Goal: Task Accomplishment & Management: Complete application form

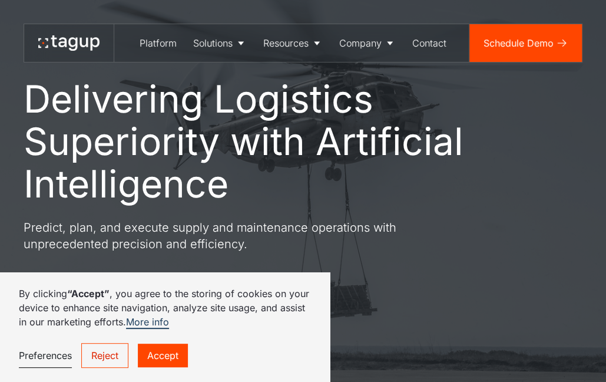
click at [480, 218] on div "Delivering Logistics Superiority with Artificial Intelligence Predict, plan, an…" at bounding box center [271, 198] width 495 height 240
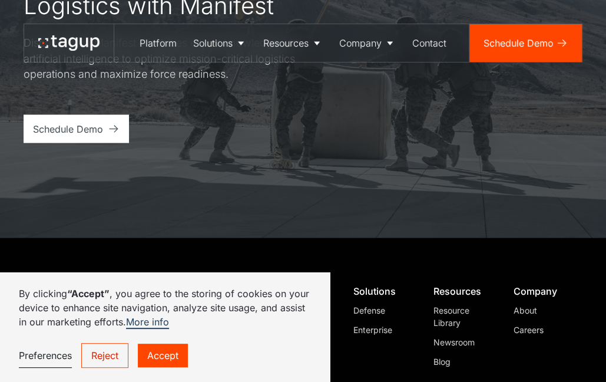
click at [518, 323] on div "Careers" at bounding box center [543, 329] width 59 height 12
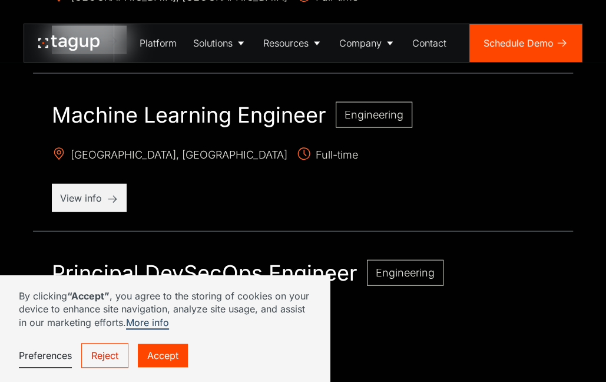
scroll to position [1119, 0]
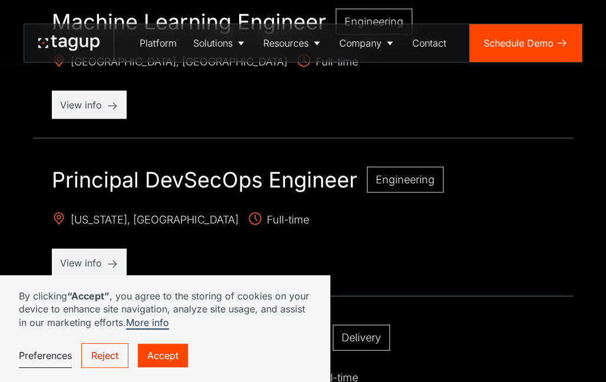
click at [46, 355] on link "Preferences" at bounding box center [45, 355] width 53 height 24
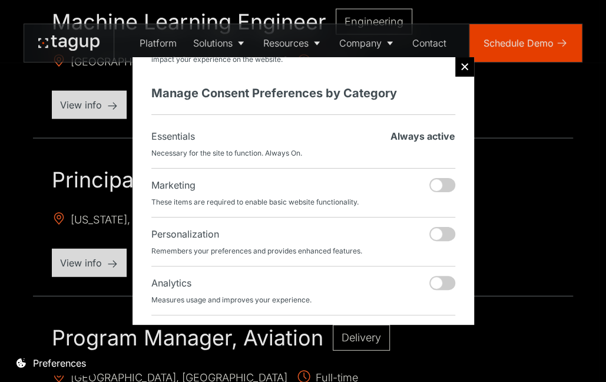
scroll to position [174, 0]
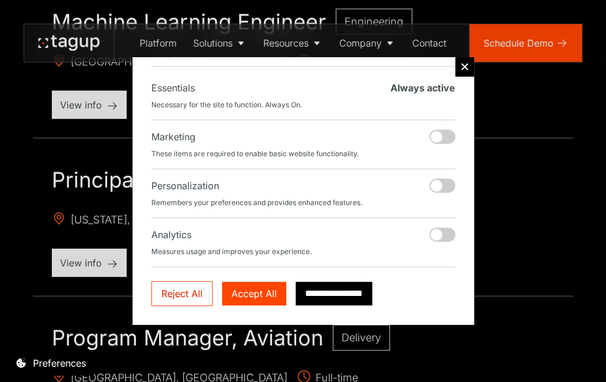
click at [339, 283] on input "**********" at bounding box center [334, 294] width 77 height 24
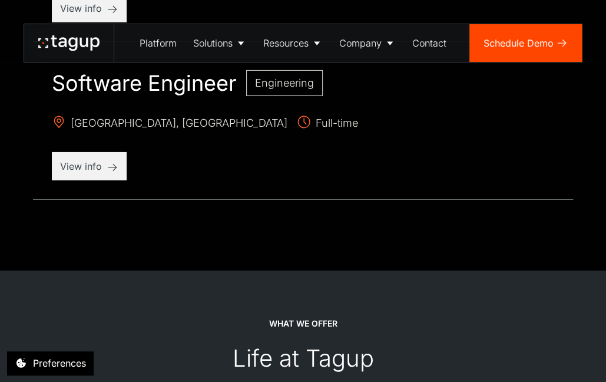
scroll to position [1414, 0]
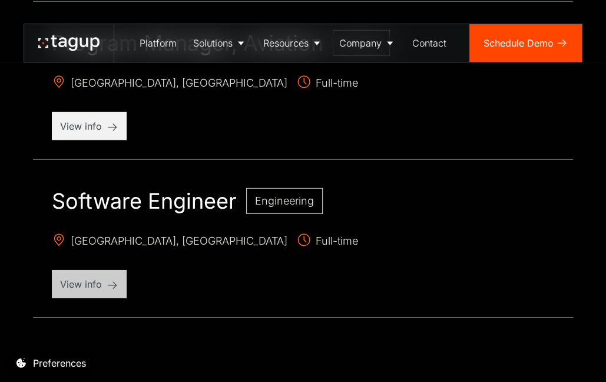
drag, startPoint x: 126, startPoint y: 197, endPoint x: 75, endPoint y: 282, distance: 98.6
drag, startPoint x: 75, startPoint y: 282, endPoint x: 295, endPoint y: 283, distance: 219.7
click at [306, 285] on div "Software Engineer Engineering Salt Lake City, UT Full-time View info" at bounding box center [303, 243] width 540 height 148
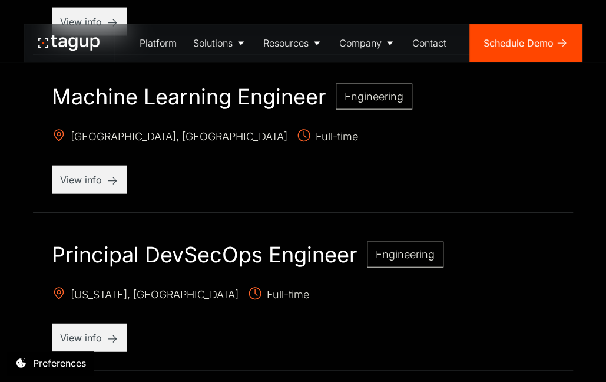
scroll to position [1060, 0]
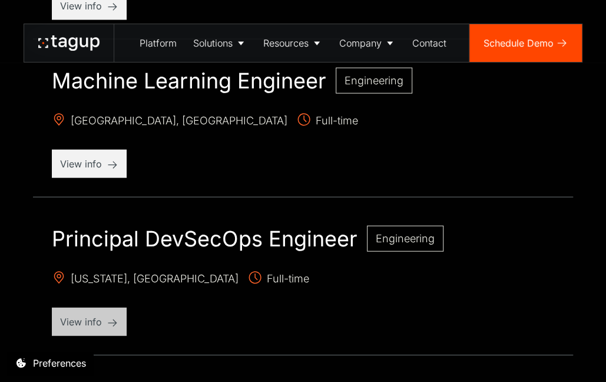
click at [79, 323] on p "View info" at bounding box center [89, 322] width 58 height 14
